Goal: Download file/media

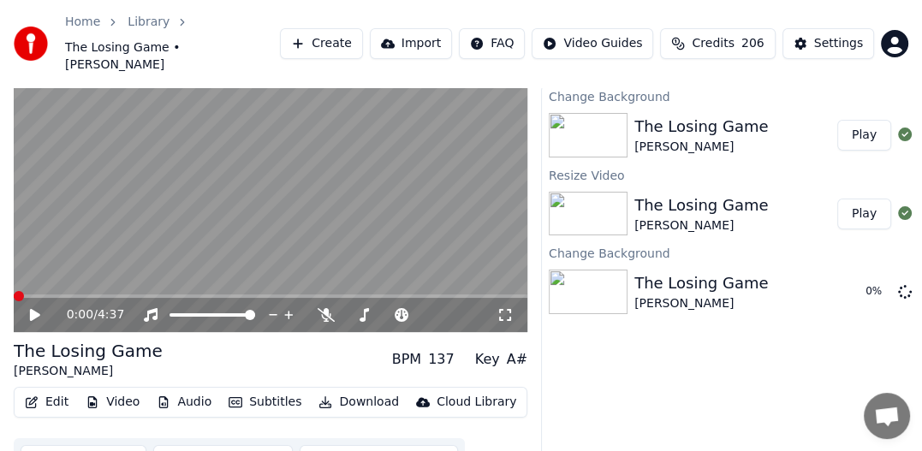
scroll to position [397, 0]
click at [745, 116] on div "The Losing Game" at bounding box center [701, 127] width 134 height 24
click at [896, 125] on div at bounding box center [904, 135] width 27 height 21
click at [869, 121] on button "Play" at bounding box center [864, 135] width 54 height 31
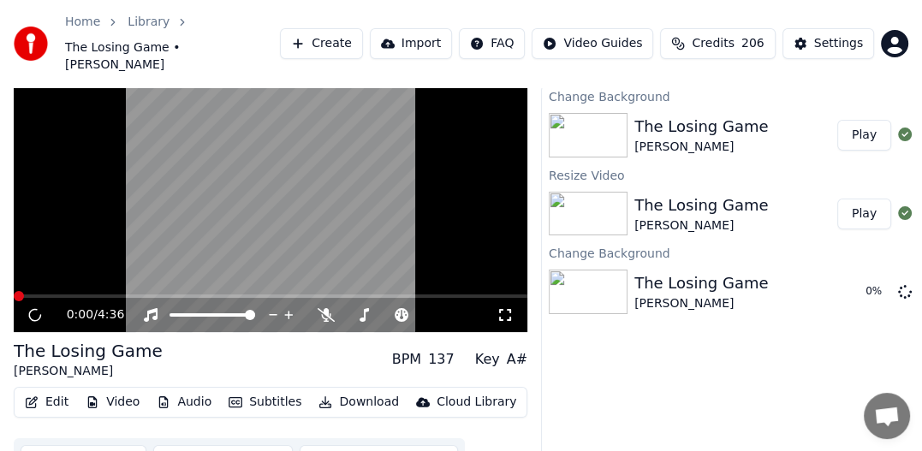
click at [109, 232] on video at bounding box center [271, 188] width 514 height 289
click at [71, 246] on video at bounding box center [271, 188] width 514 height 289
click at [31, 308] on icon at bounding box center [46, 315] width 39 height 14
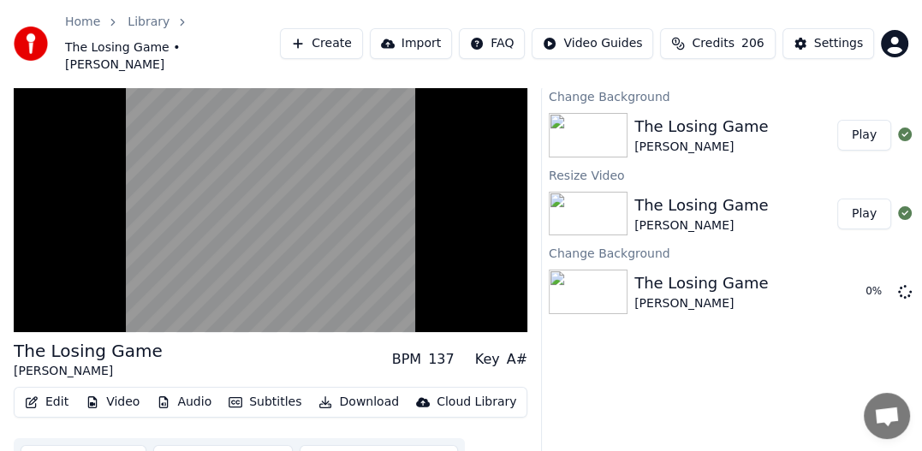
click at [848, 199] on button "Play" at bounding box center [864, 214] width 54 height 31
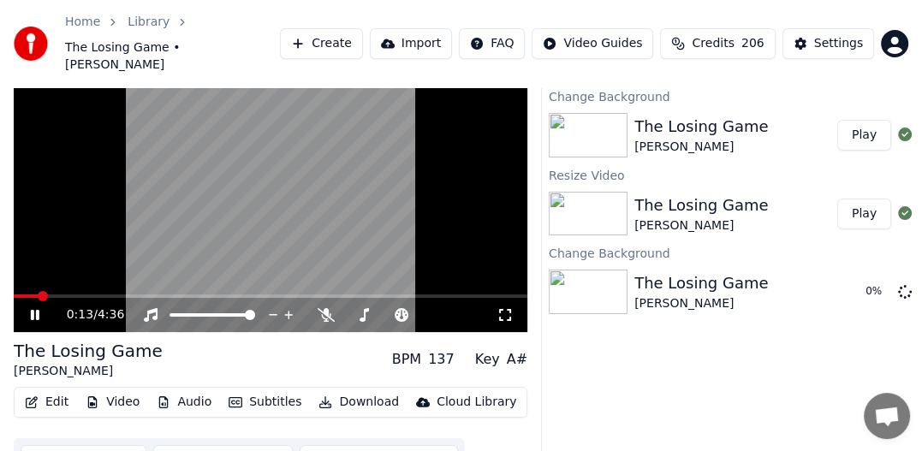
click at [840, 354] on div "Change Background The Losing Game [PERSON_NAME] Play Resize Video The Losing Ga…" at bounding box center [733, 276] width 385 height 383
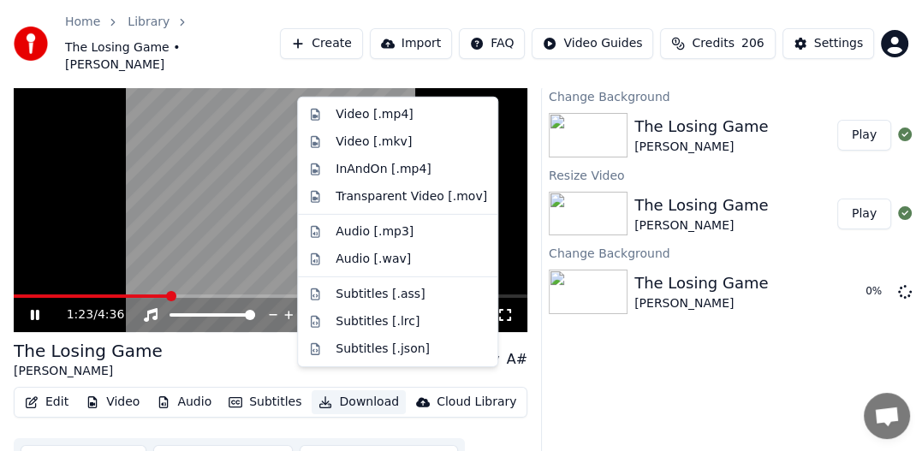
click at [363, 390] on button "Download" at bounding box center [359, 402] width 94 height 24
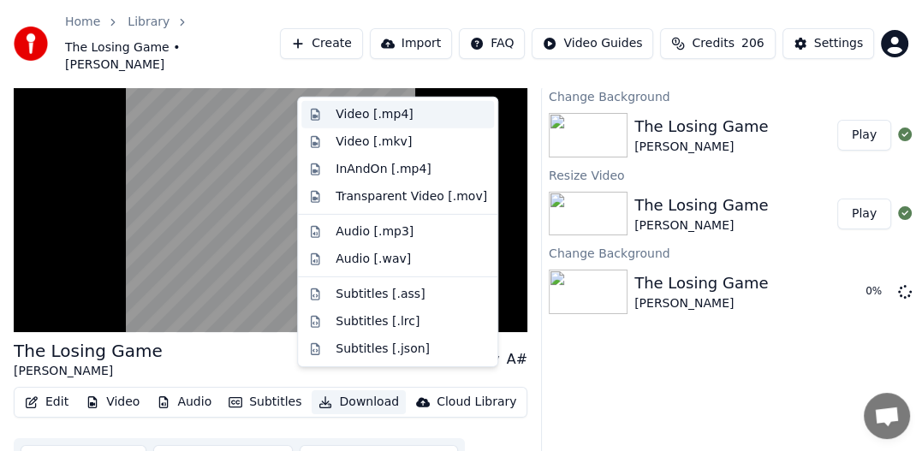
click at [385, 118] on div "Video [.mp4]" at bounding box center [374, 114] width 77 height 17
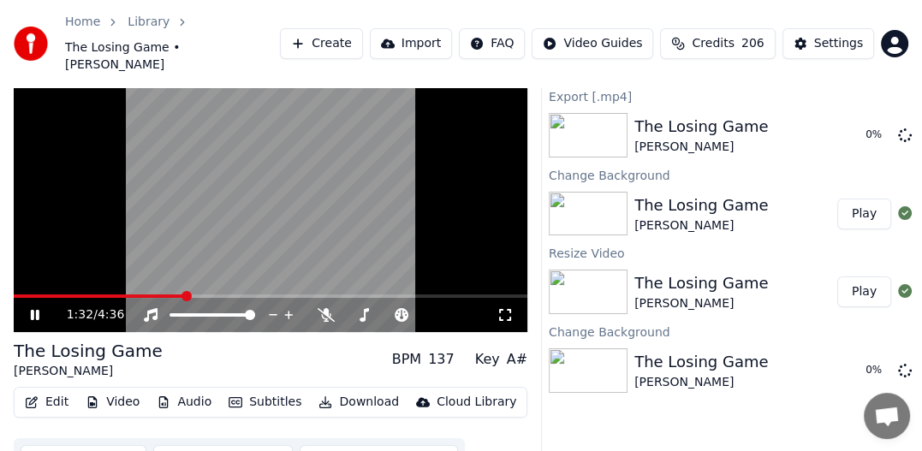
click at [356, 390] on button "Download" at bounding box center [359, 402] width 94 height 24
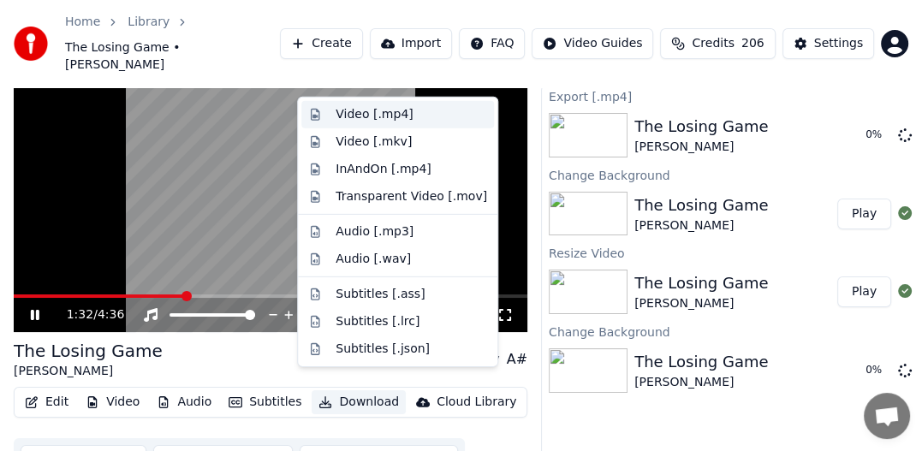
click at [379, 112] on div "Video [.mp4]" at bounding box center [374, 114] width 77 height 17
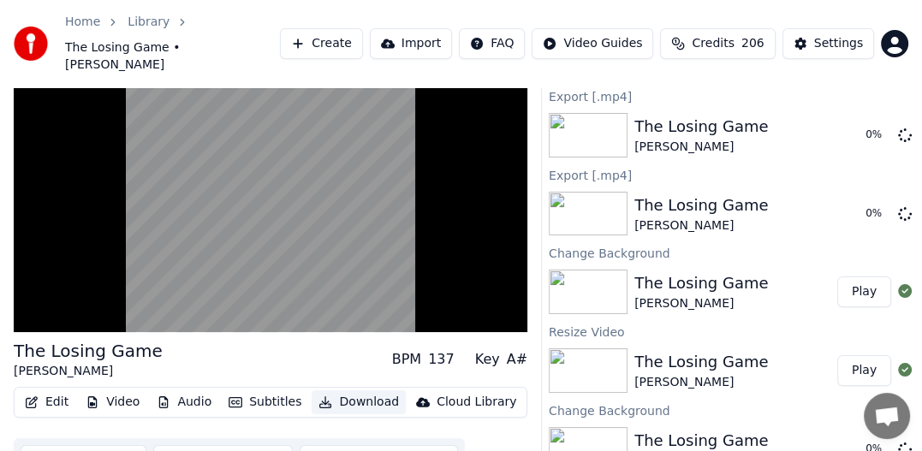
scroll to position [58, 0]
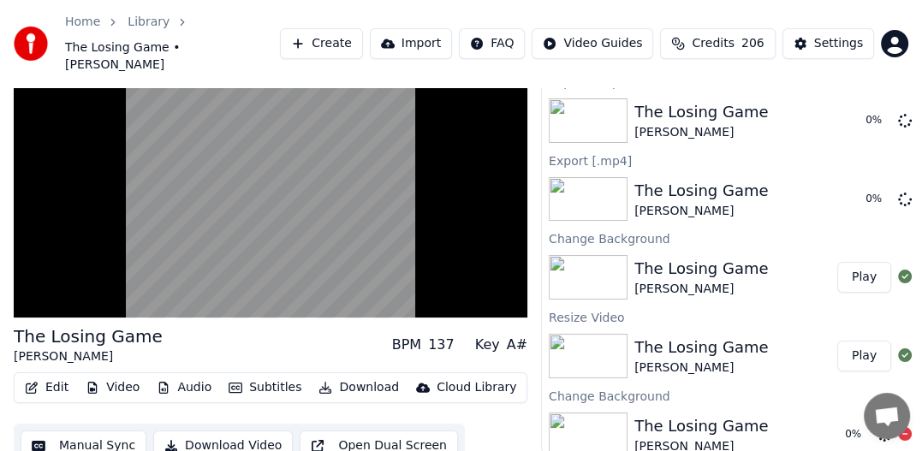
click at [825, 414] on div "The Losing Game [PERSON_NAME]" at bounding box center [732, 434] width 197 height 41
click at [910, 427] on icon at bounding box center [905, 434] width 14 height 14
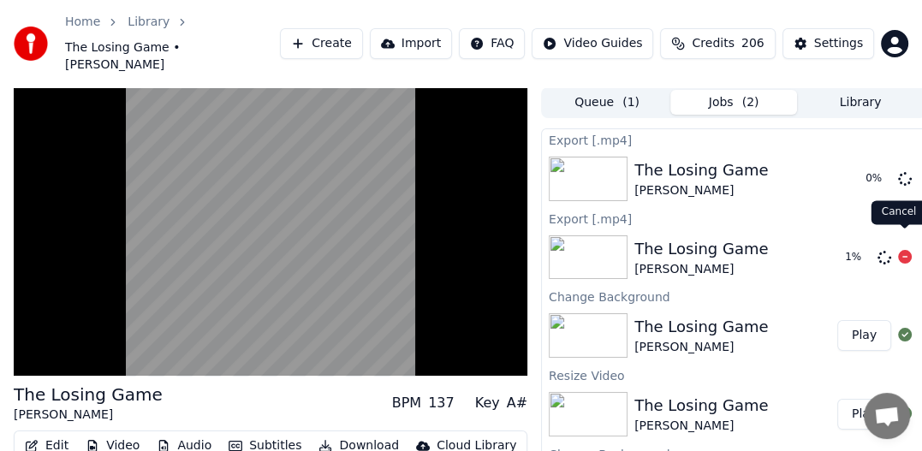
click at [907, 233] on span at bounding box center [904, 228] width 9 height 9
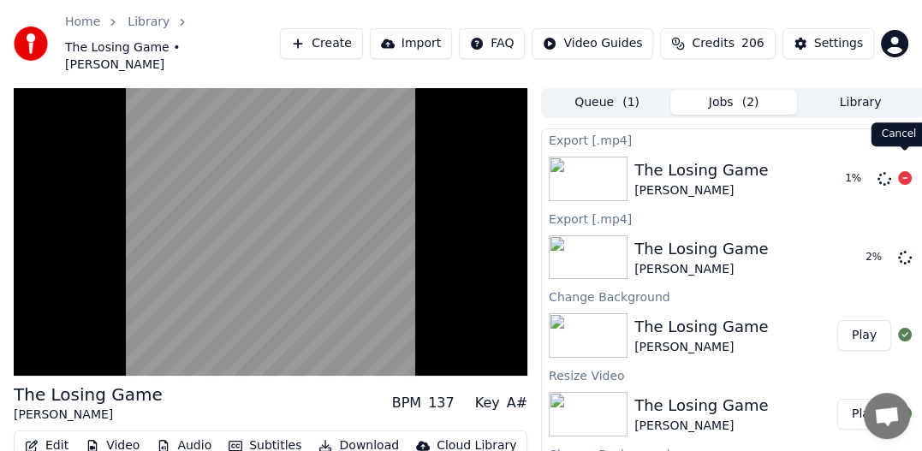
click at [907, 171] on icon at bounding box center [905, 178] width 14 height 14
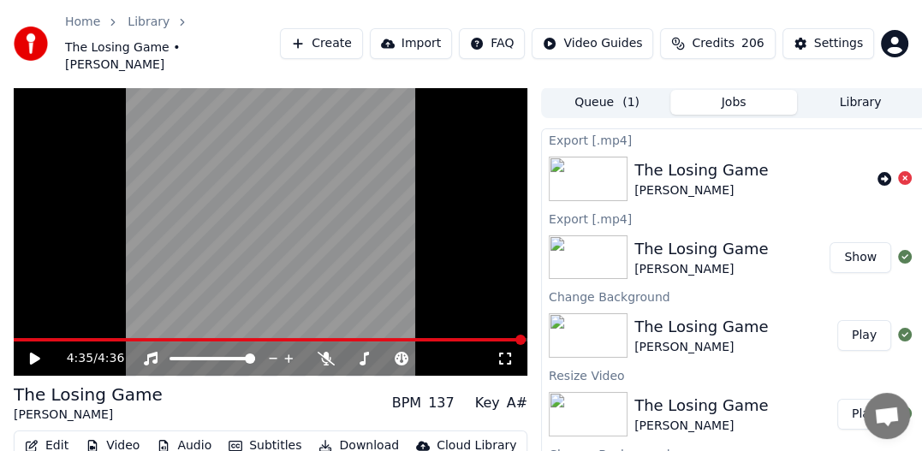
click at [684, 239] on div "The Losing Game" at bounding box center [701, 249] width 134 height 24
click at [619, 235] on img at bounding box center [588, 257] width 79 height 45
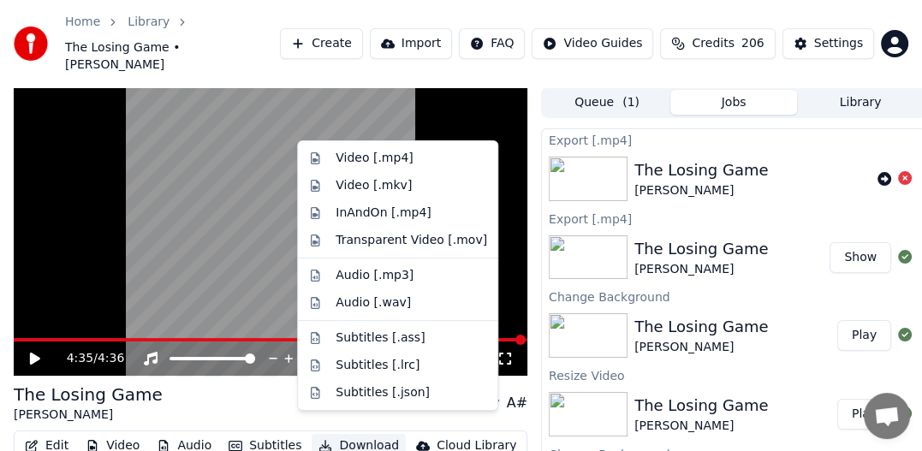
click at [363, 434] on button "Download" at bounding box center [359, 446] width 94 height 24
click at [389, 157] on div "Video [.mp4]" at bounding box center [374, 158] width 77 height 17
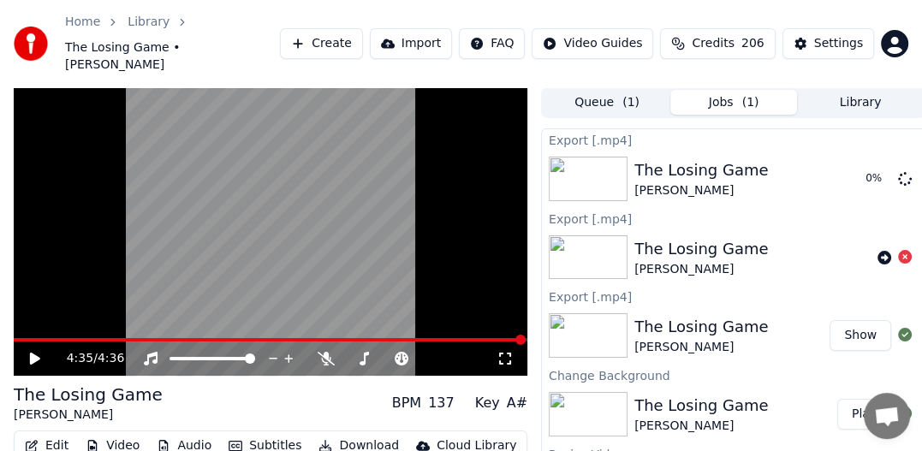
click at [681, 261] on div "[PERSON_NAME]" at bounding box center [701, 269] width 134 height 17
click at [856, 320] on button "Show" at bounding box center [860, 335] width 62 height 31
drag, startPoint x: 841, startPoint y: 315, endPoint x: 918, endPoint y: 2, distance: 322.6
click at [918, 2] on div "Home Library The Losing Game • [PERSON_NAME] Create Import FAQ Video Guides Cre…" at bounding box center [461, 43] width 922 height 87
click at [210, 233] on video at bounding box center [271, 231] width 514 height 289
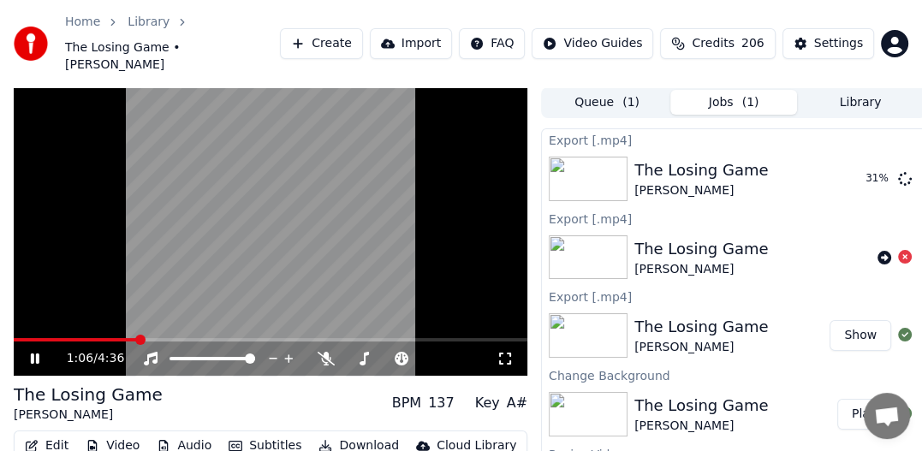
click at [244, 213] on video at bounding box center [271, 231] width 514 height 289
